Goal: Task Accomplishment & Management: Manage account settings

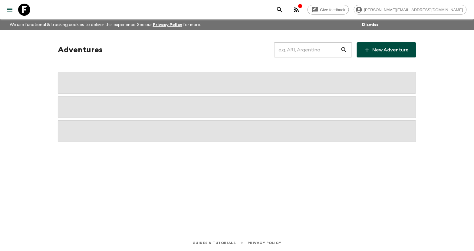
click at [291, 53] on input "text" at bounding box center [307, 50] width 66 height 17
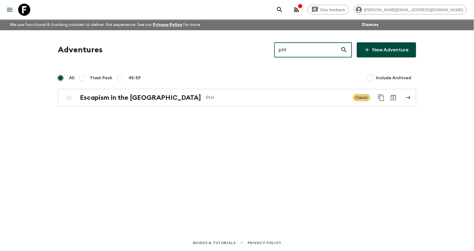
type input "ph1"
click at [200, 108] on div "Adventures ph1 ​ New Adventure All Flash Pack 45-59 Include Archived Escapism i…" at bounding box center [237, 124] width 388 height 188
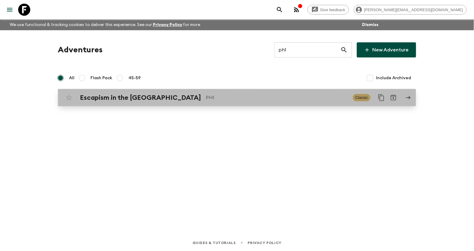
click at [198, 102] on div "Escapism in the [GEOGRAPHIC_DATA] PH1 Classic" at bounding box center [225, 98] width 325 height 12
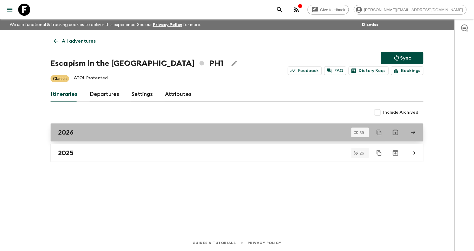
click at [85, 135] on div "2026" at bounding box center [231, 133] width 347 height 8
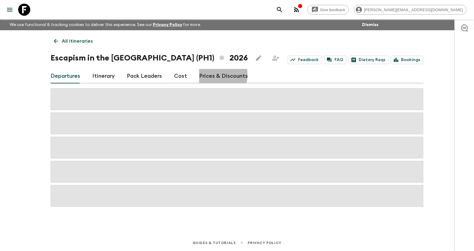
click at [200, 75] on link "Prices & Discounts" at bounding box center [223, 76] width 49 height 15
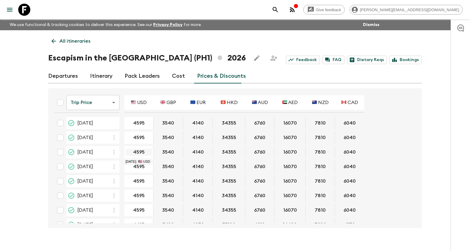
click at [141, 154] on input "4595" at bounding box center [138, 152] width 26 height 7
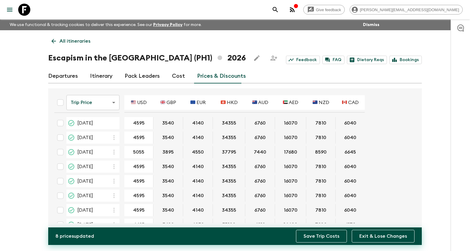
type input "5055"
click at [316, 235] on button "Save Trip Costs" at bounding box center [321, 236] width 51 height 13
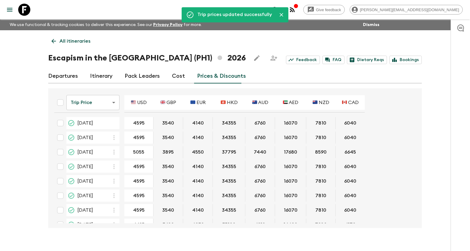
click at [69, 39] on p "All itineraries" at bounding box center [74, 41] width 31 height 7
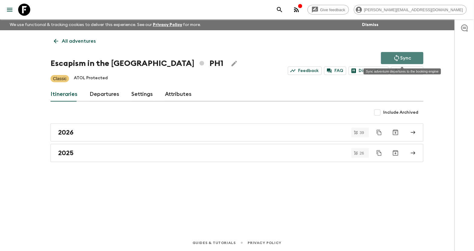
click at [393, 54] on button "Sync" at bounding box center [402, 58] width 42 height 12
